Goal: Task Accomplishment & Management: Manage account settings

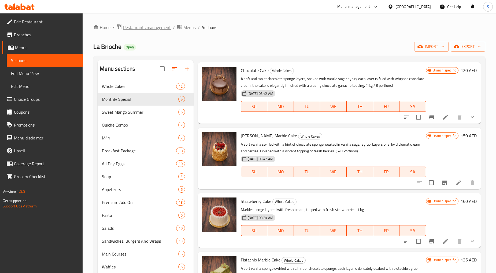
click at [138, 25] on span "Restaurants management" at bounding box center [147, 27] width 48 height 6
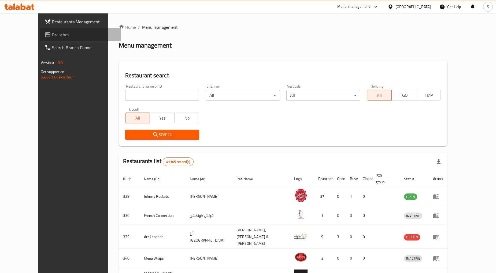
click at [52, 34] on span "Branches" at bounding box center [84, 34] width 65 height 6
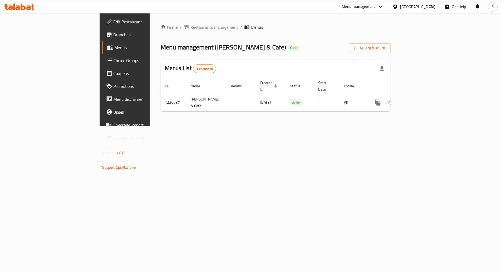
click at [113, 63] on span "Choice Groups" at bounding box center [145, 60] width 65 height 6
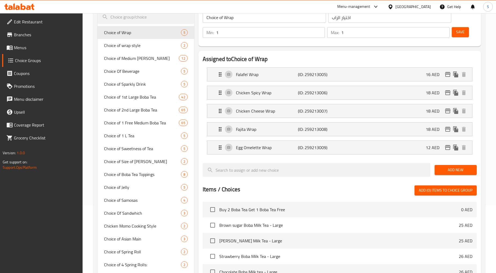
scroll to position [60, 0]
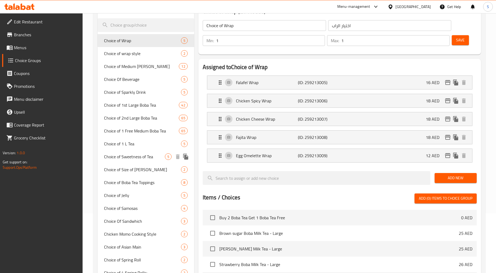
click at [126, 159] on span "Choice of Sweetness of Tea" at bounding box center [134, 156] width 61 height 6
type input "Choice of Sweetness of Tea"
type input "اختيار حلاوة الشاي"
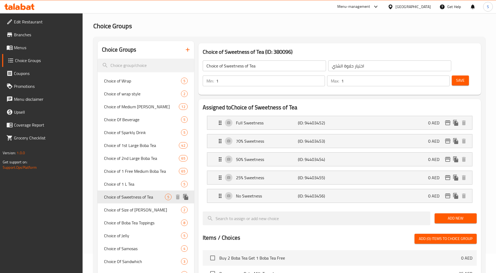
scroll to position [30, 0]
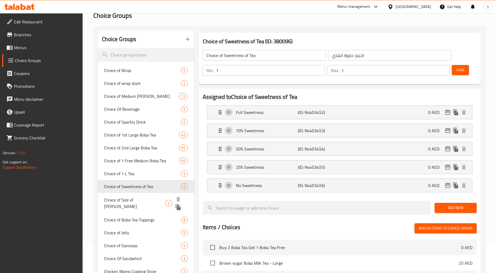
click at [124, 200] on span "Choice of Size of Boba Tea" at bounding box center [134, 202] width 61 height 13
type input "Choice of Size of Boba Tea"
type input "اختيار حجم شاي بوبا"
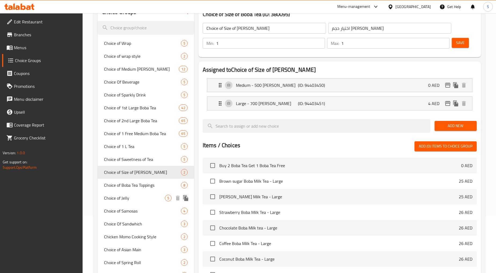
scroll to position [60, 0]
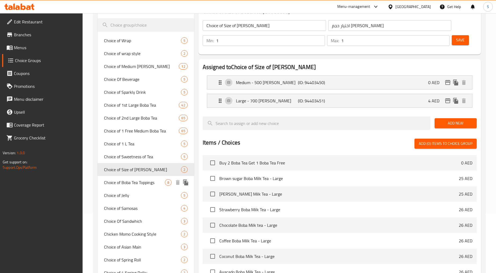
click at [123, 184] on span "Choice of Boba Tea Toppings" at bounding box center [134, 182] width 61 height 6
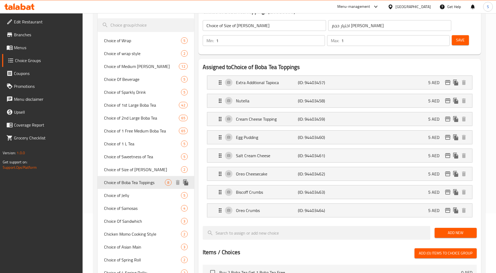
type input "Choice of Boba Tea Toppings"
type input "اختيار شاي بوبا"
type input "0"
type input "2"
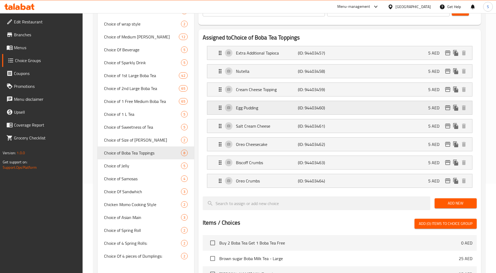
scroll to position [89, 0]
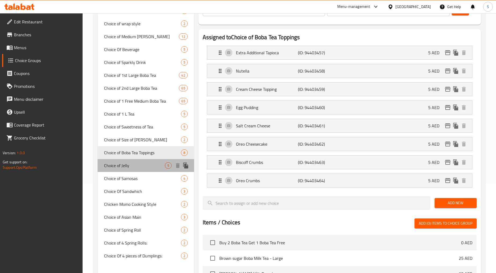
click at [129, 168] on span "Choice of Jelly" at bounding box center [134, 165] width 61 height 6
type input "Choice of Jelly"
type input "اختيار الهلام"
type input "12"
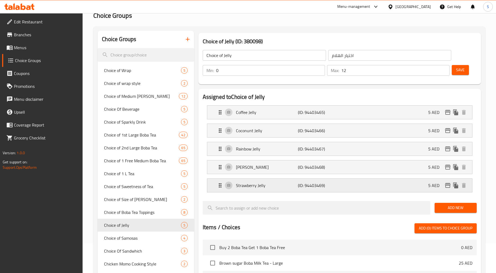
scroll to position [60, 0]
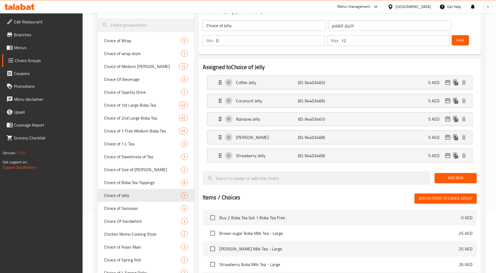
click at [19, 49] on span "Menus" at bounding box center [46, 47] width 65 height 6
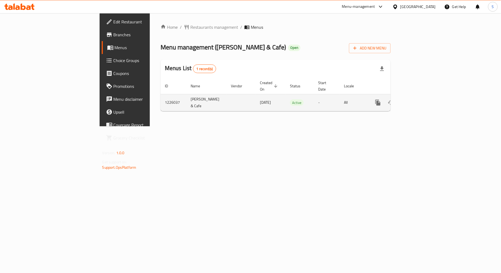
drag, startPoint x: 479, startPoint y: 104, endPoint x: 481, endPoint y: 97, distance: 7.6
click at [427, 102] on td "enhanced table" at bounding box center [397, 102] width 60 height 17
click at [420, 99] on icon "enhanced table" at bounding box center [416, 102] width 6 height 6
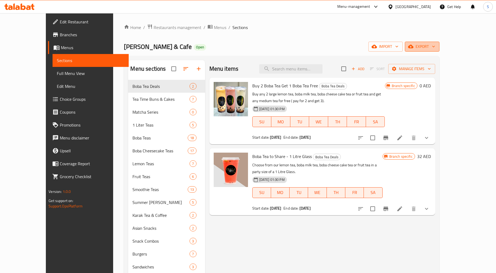
click at [435, 50] on span "export" at bounding box center [422, 46] width 26 height 7
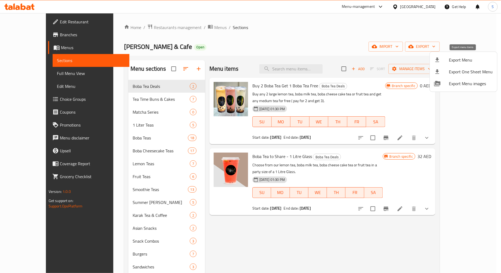
click at [465, 63] on span "Export Menu" at bounding box center [471, 60] width 44 height 6
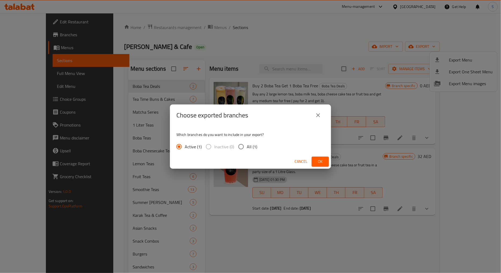
click at [244, 148] on input "All (1)" at bounding box center [240, 146] width 11 height 11
radio input "true"
click at [317, 162] on span "Ok" at bounding box center [320, 161] width 9 height 7
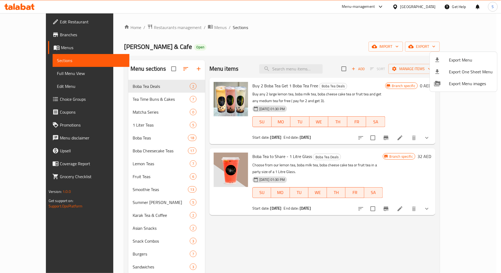
click at [30, 99] on div at bounding box center [250, 136] width 501 height 273
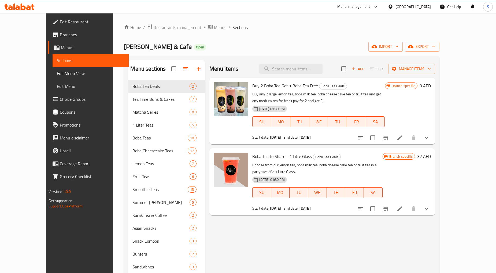
click at [60, 101] on span "Choice Groups" at bounding box center [92, 99] width 65 height 6
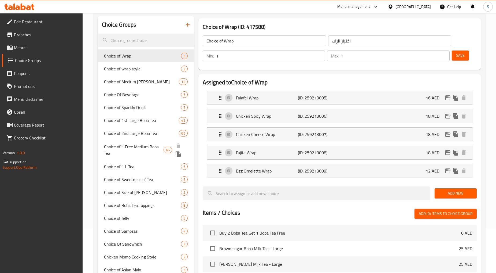
scroll to position [60, 0]
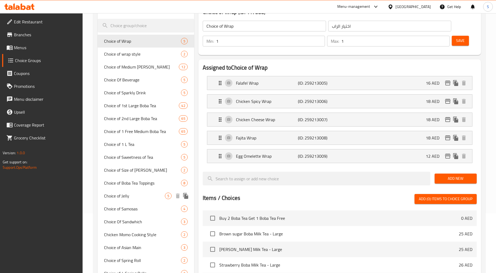
click at [124, 195] on span "Choice of Jelly" at bounding box center [134, 195] width 61 height 6
type input "Choice of Jelly"
type input "اختيار الهلام"
type input "0"
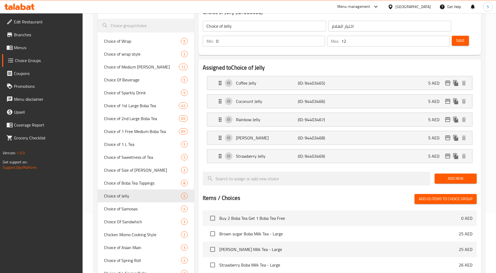
click at [350, 44] on input "12" at bounding box center [396, 41] width 108 height 11
type input "5"
click at [461, 42] on span "Save" at bounding box center [460, 40] width 9 height 7
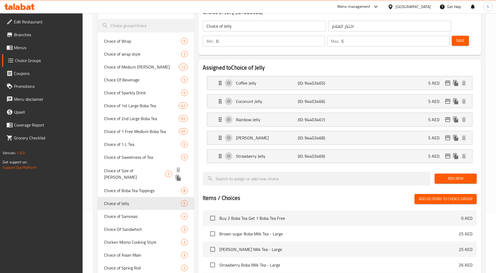
click at [129, 164] on div "Choice of Size of Boba Tea 2" at bounding box center [146, 173] width 96 height 20
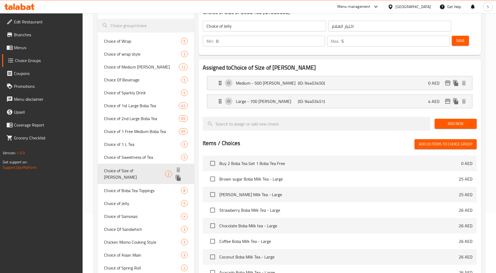
type input "Choice of Size of Boba Tea"
type input "اختيار حجم شاي بوبا"
type input "1"
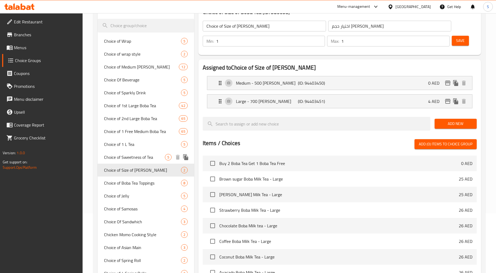
click at [132, 158] on span "Choice of Sweetness of Tea" at bounding box center [134, 157] width 61 height 6
type input "Choice of Sweetness of Tea"
type input "اختيار حلاوة الشاي"
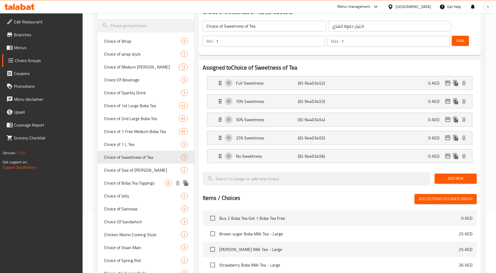
click at [142, 170] on span "Choice of Size of Boba Tea" at bounding box center [142, 170] width 77 height 6
type input "Choice of Size of Boba Tea"
type input "اختيار حجم شاي بوبا"
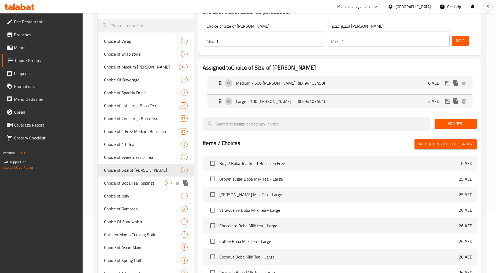
click at [140, 184] on span "Choice of Boba Tea Toppings" at bounding box center [134, 182] width 61 height 6
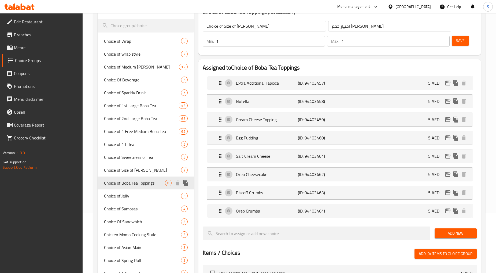
type input "Choice of Boba Tea Toppings"
type input "اختيار شاي بوبا"
type input "0"
type input "2"
click at [134, 199] on span "Choice of Jelly" at bounding box center [134, 195] width 61 height 6
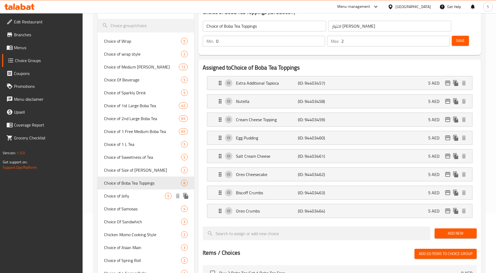
type input "Choice of Jelly"
type input "اختيار الهلام"
type input "5"
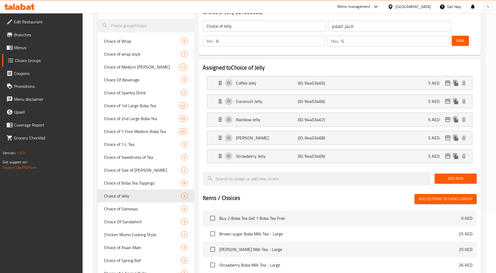
click at [21, 50] on span "Menus" at bounding box center [46, 47] width 65 height 6
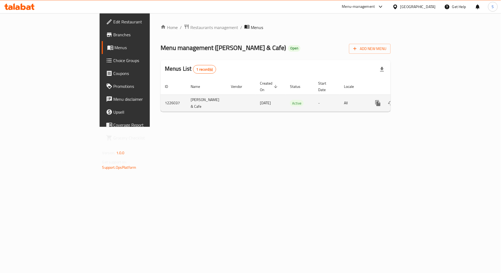
click at [420, 100] on icon "enhanced table" at bounding box center [416, 103] width 6 height 6
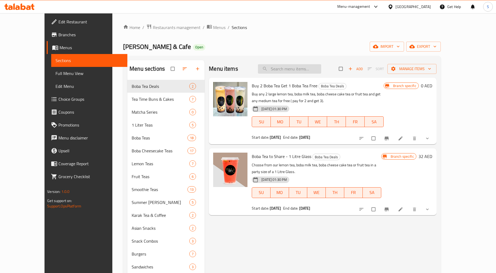
click at [303, 72] on input "search" at bounding box center [289, 68] width 63 height 9
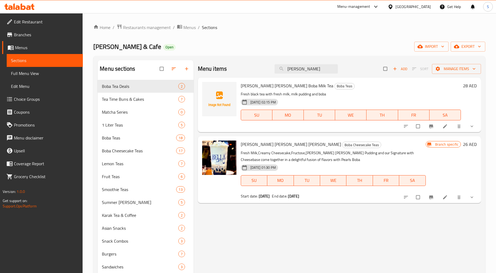
type input "[PERSON_NAME]"
click at [443, 124] on icon at bounding box center [445, 125] width 5 height 5
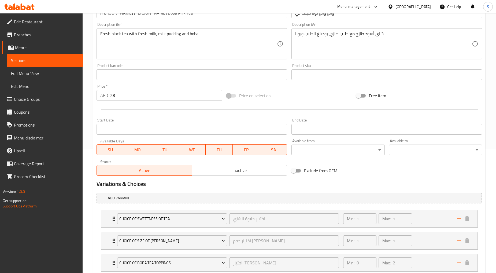
scroll to position [2, 0]
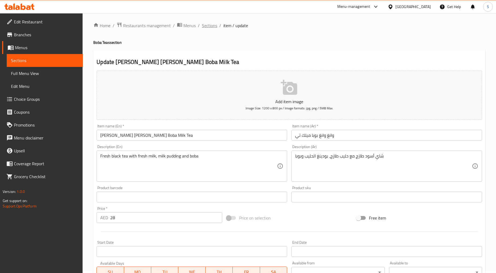
click at [211, 24] on span "Sections" at bounding box center [209, 25] width 15 height 6
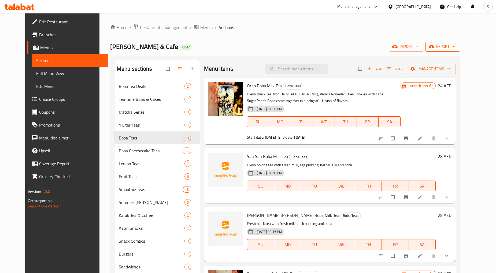
click at [456, 43] on span "export" at bounding box center [443, 46] width 26 height 7
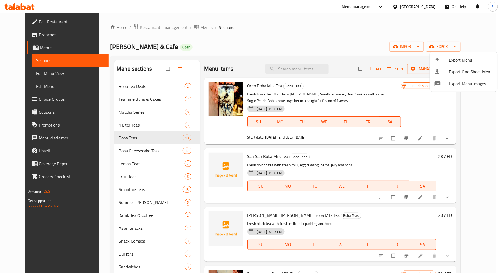
click at [469, 61] on span "Export Menu" at bounding box center [471, 60] width 44 height 6
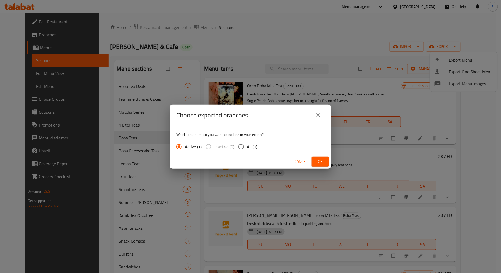
click at [247, 149] on span "All (1)" at bounding box center [252, 146] width 10 height 6
click at [246, 149] on input "All (1)" at bounding box center [240, 146] width 11 height 11
radio input "true"
click at [321, 163] on span "Ok" at bounding box center [320, 161] width 9 height 7
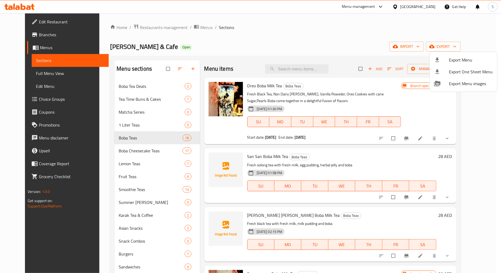
click at [296, 63] on div at bounding box center [250, 136] width 501 height 273
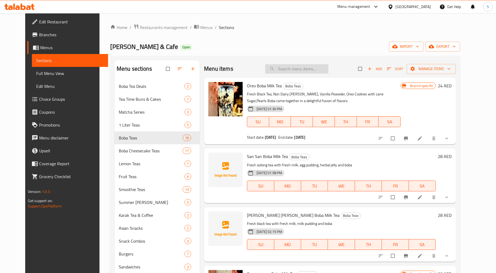
click at [296, 71] on input "search" at bounding box center [296, 68] width 63 height 9
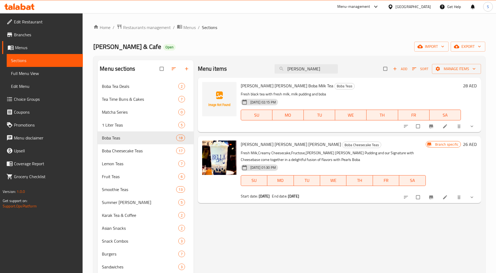
type input "wang"
click at [446, 126] on icon at bounding box center [445, 126] width 4 height 4
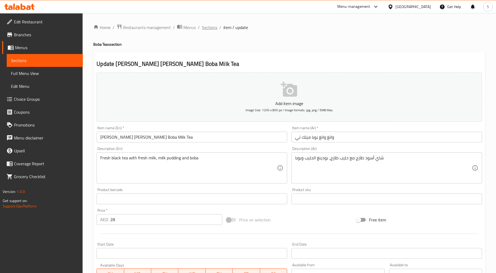
click at [203, 30] on span "Sections" at bounding box center [209, 27] width 15 height 6
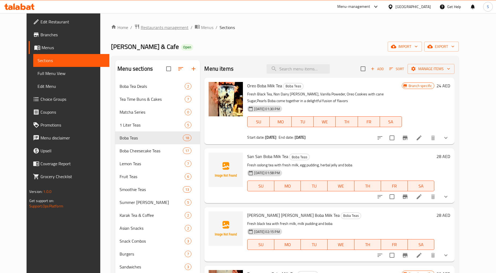
click at [148, 24] on span "Restaurants management" at bounding box center [165, 27] width 48 height 6
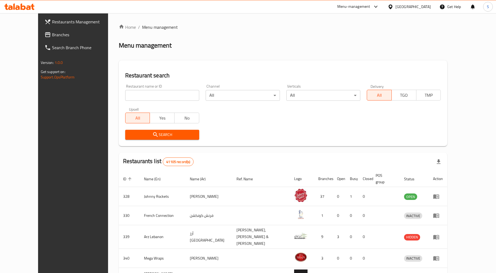
click at [403, 11] on div "[GEOGRAPHIC_DATA]" at bounding box center [410, 6] width 52 height 13
click at [403, 10] on div "[GEOGRAPHIC_DATA]" at bounding box center [410, 6] width 52 height 13
click at [399, 7] on div "[GEOGRAPHIC_DATA]" at bounding box center [413, 7] width 35 height 6
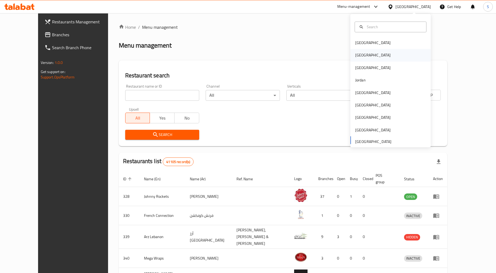
click at [358, 54] on div "Egypt" at bounding box center [372, 55] width 35 height 6
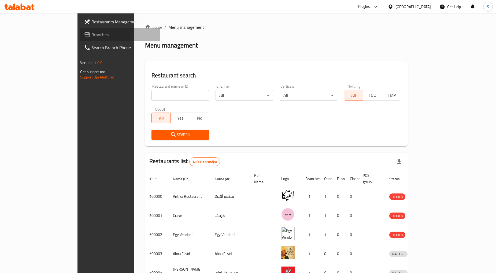
click at [91, 35] on span "Branches" at bounding box center [123, 34] width 65 height 6
